Goal: Task Accomplishment & Management: Use online tool/utility

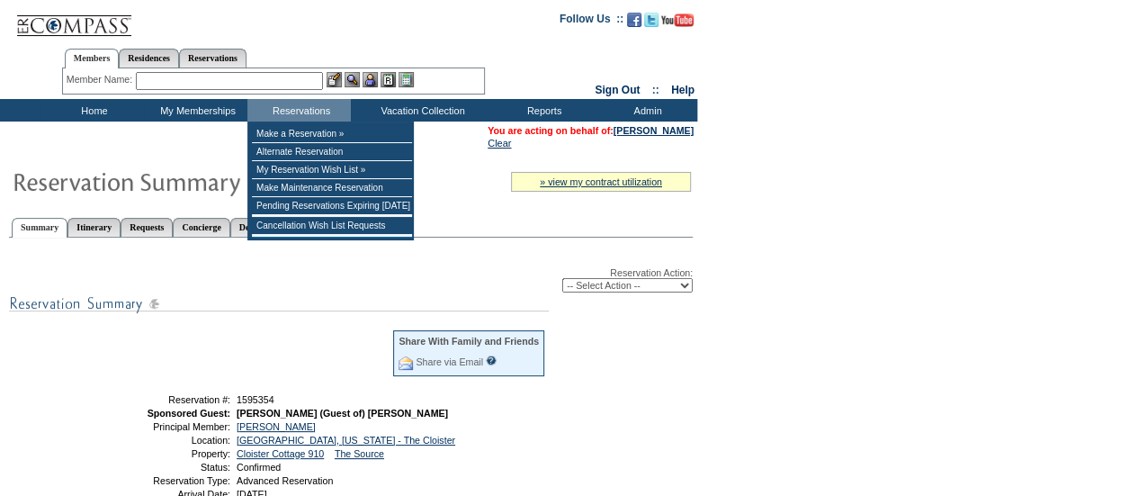
click at [308, 82] on input "text" at bounding box center [229, 81] width 187 height 18
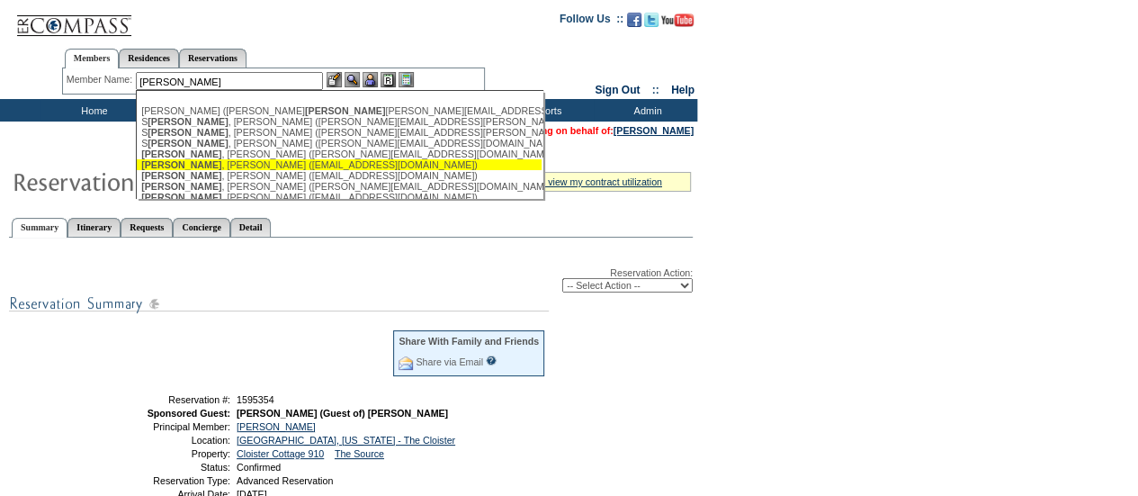
scroll to position [103, 0]
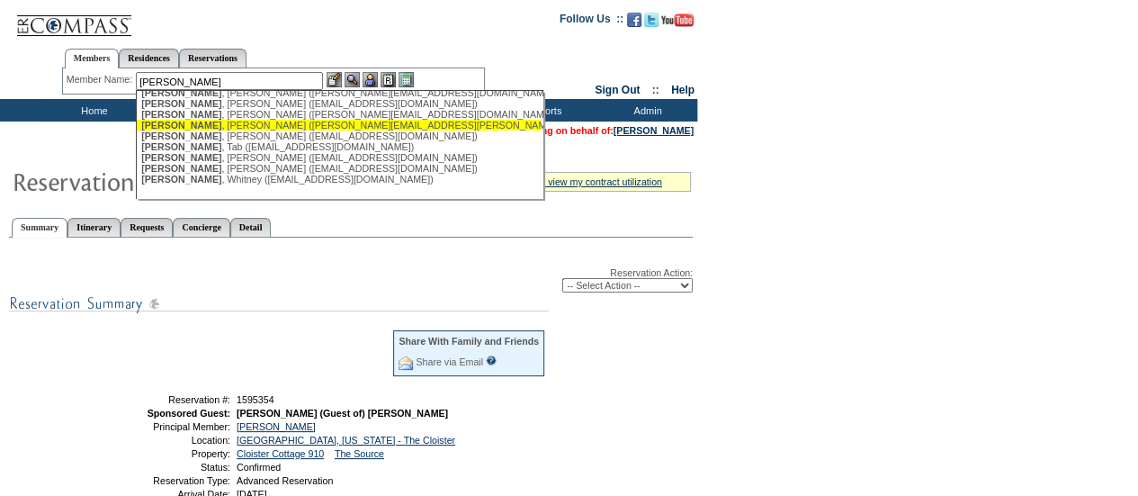
click at [212, 122] on div "[PERSON_NAME] ([PERSON_NAME][EMAIL_ADDRESS][PERSON_NAME][DOMAIN_NAME])" at bounding box center [339, 125] width 396 height 11
type input "[PERSON_NAME] ([PERSON_NAME][EMAIL_ADDRESS][PERSON_NAME][DOMAIN_NAME])"
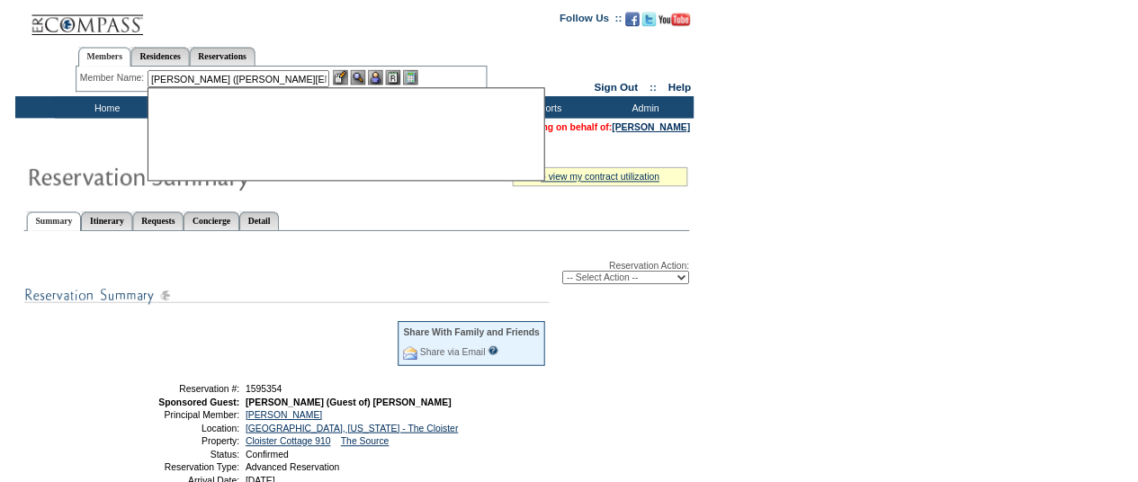
scroll to position [0, 0]
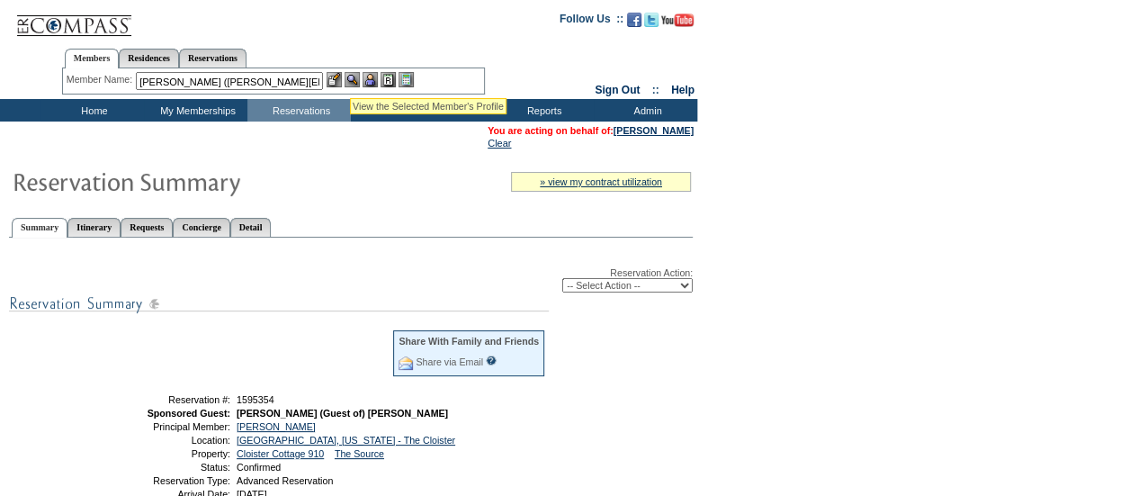
click at [350, 76] on img at bounding box center [351, 79] width 15 height 15
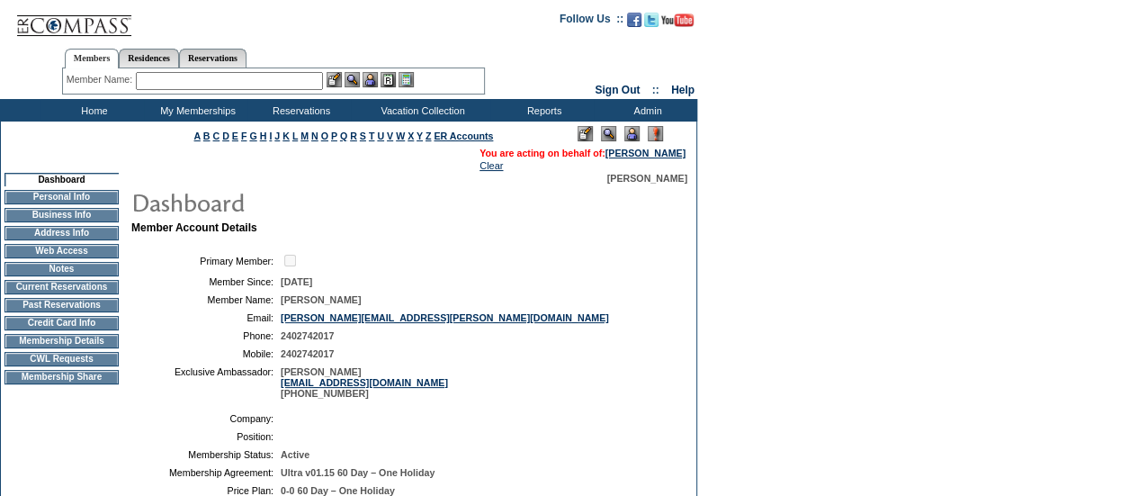
click at [637, 129] on img at bounding box center [631, 133] width 15 height 15
